Goal: Information Seeking & Learning: Learn about a topic

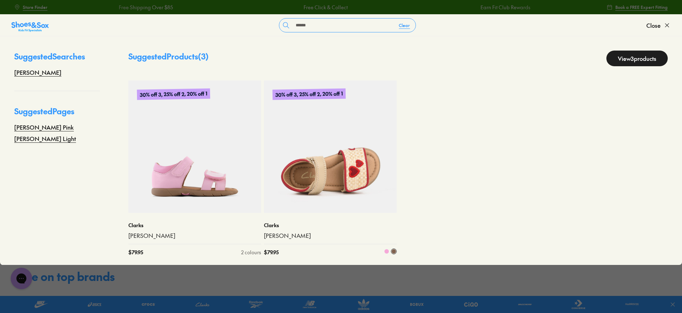
type input "******"
click at [313, 175] on img at bounding box center [330, 147] width 133 height 133
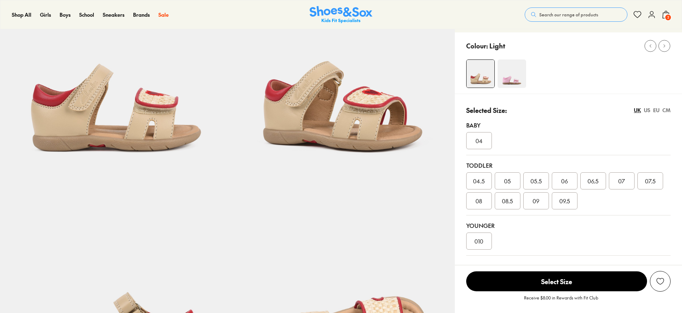
select select "*"
click at [540, 205] on div "09" at bounding box center [536, 200] width 26 height 17
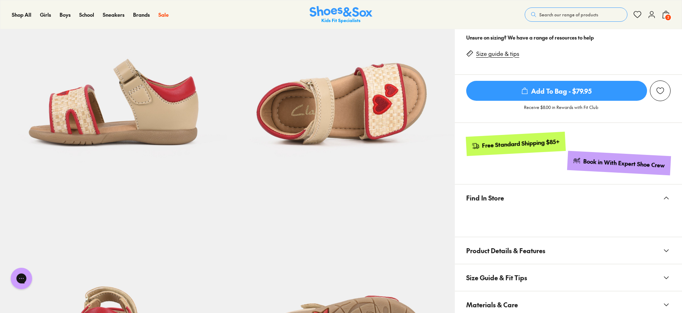
scroll to position [401, 0]
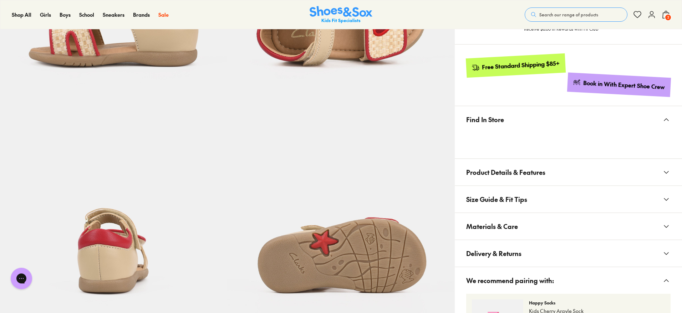
click at [495, 150] on iframe at bounding box center [568, 141] width 204 height 17
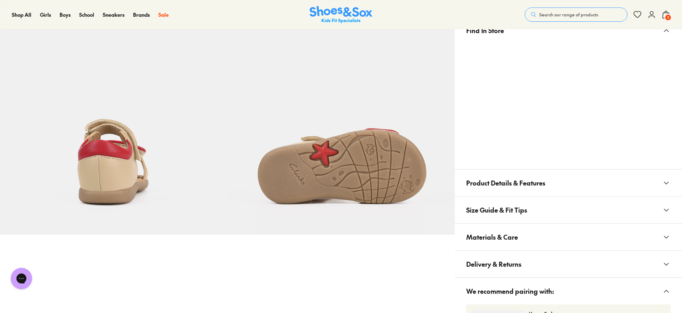
scroll to position [446, 0]
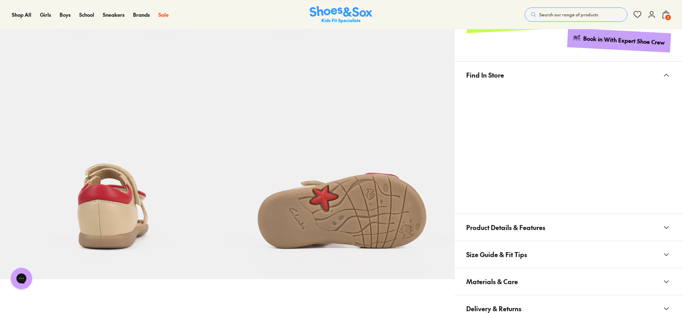
click at [661, 73] on button "Find In Store" at bounding box center [567, 75] width 227 height 27
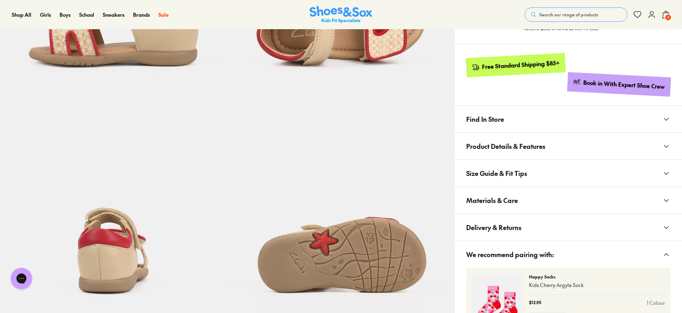
scroll to position [401, 0]
click at [497, 197] on span "Materials & Care" at bounding box center [492, 200] width 52 height 21
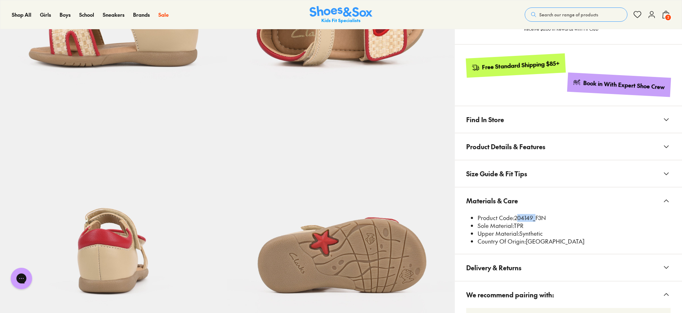
drag, startPoint x: 533, startPoint y: 217, endPoint x: 515, endPoint y: 218, distance: 18.2
click at [515, 218] on li "Product Code: 204149_F3N" at bounding box center [573, 218] width 193 height 8
copy li "204149"
